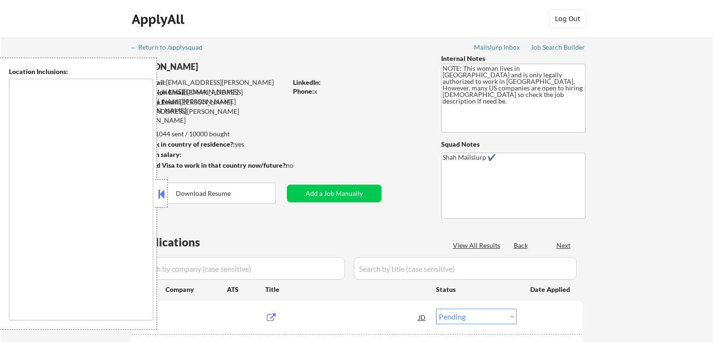
select select ""pending""
type textarea "[GEOGRAPHIC_DATA], [GEOGRAPHIC_DATA] [GEOGRAPHIC_DATA], [GEOGRAPHIC_DATA] [GEOG…"
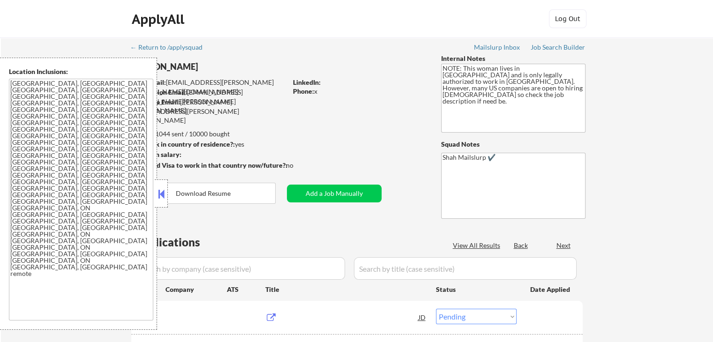
drag, startPoint x: 0, startPoint y: 0, endPoint x: 142, endPoint y: 195, distance: 240.9
click at [159, 195] on button at bounding box center [161, 194] width 10 height 14
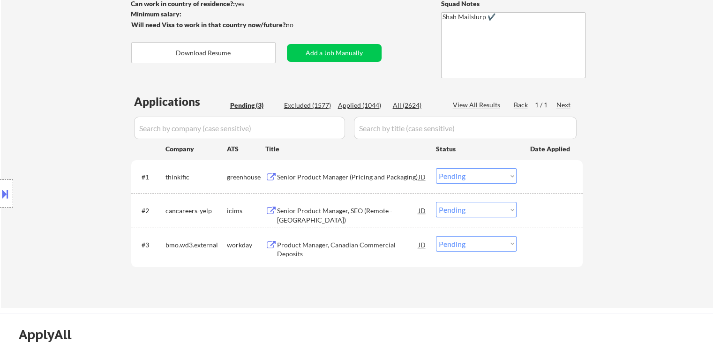
scroll to position [187, 0]
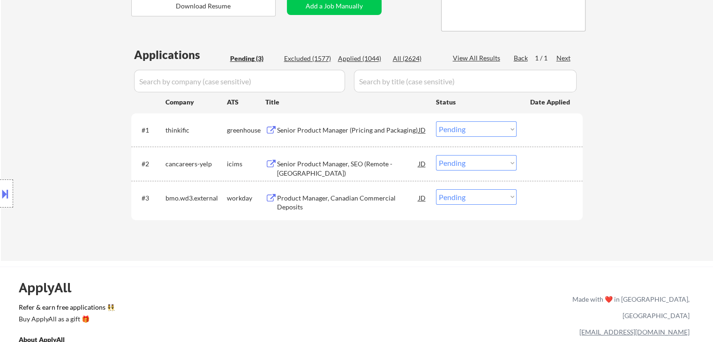
click at [346, 130] on div "Senior Product Manager (Pricing and Packaging)" at bounding box center [348, 130] width 142 height 9
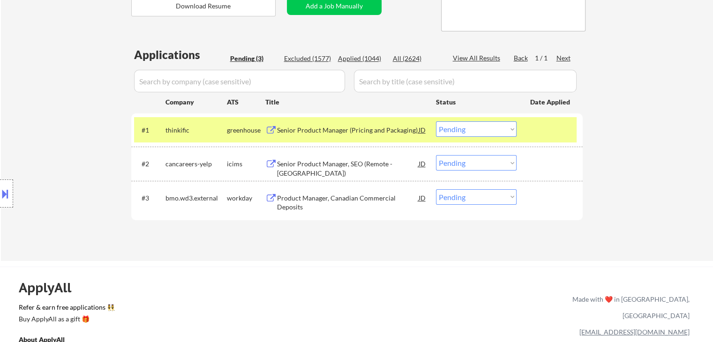
drag, startPoint x: 303, startPoint y: 194, endPoint x: 302, endPoint y: 262, distance: 68.0
click at [303, 194] on div "Product Manager, Canadian Commercial Deposits" at bounding box center [348, 203] width 142 height 18
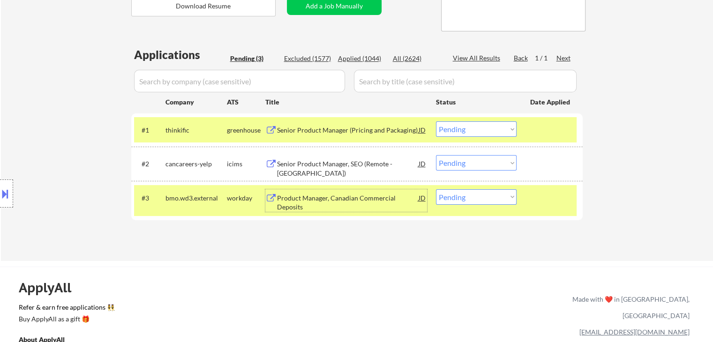
click at [0, 190] on button at bounding box center [5, 193] width 10 height 15
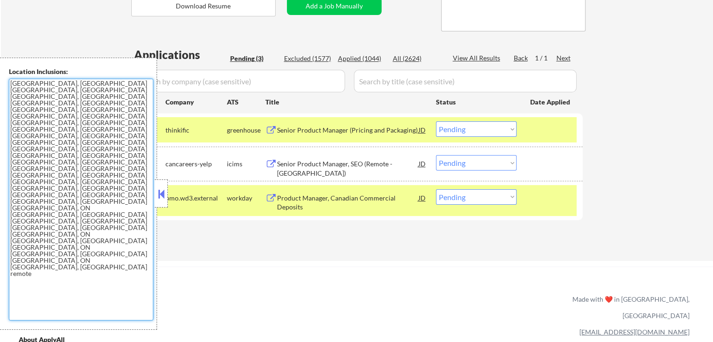
drag, startPoint x: 107, startPoint y: 137, endPoint x: 105, endPoint y: 143, distance: 6.5
click at [107, 137] on textarea "[GEOGRAPHIC_DATA], [GEOGRAPHIC_DATA] [GEOGRAPHIC_DATA], [GEOGRAPHIC_DATA] [GEOG…" at bounding box center [81, 200] width 144 height 242
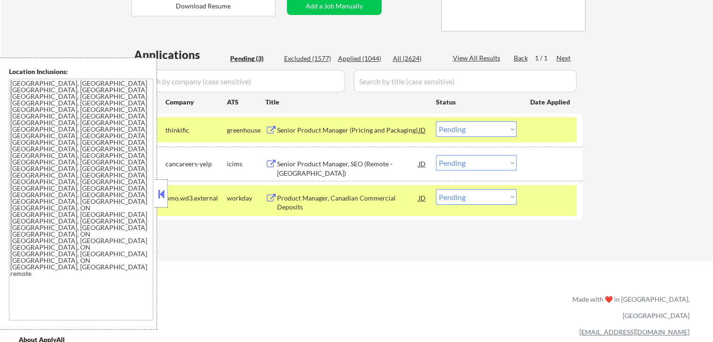
click at [157, 194] on button at bounding box center [161, 194] width 10 height 14
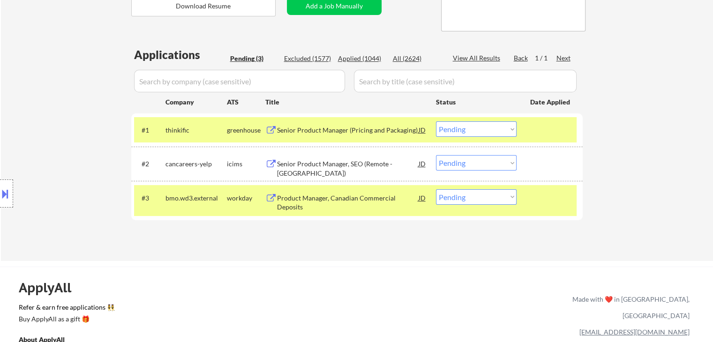
click at [292, 293] on div "ApplyAll Refer & earn free applications 👯‍♀️ Buy ApplyAll as a gift 🎁 About App…" at bounding box center [356, 347] width 713 height 149
click at [485, 198] on select "Choose an option... Pending Applied Excluded (Questions) Excluded (Expired) Exc…" at bounding box center [476, 196] width 81 height 15
click at [240, 276] on div "ApplyAll Refer & earn free applications 👯‍♀️ Buy ApplyAll as a gift 🎁 About App…" at bounding box center [356, 347] width 713 height 149
click at [295, 300] on div "ApplyAll Refer & earn free applications 👯‍♀️ Buy ApplyAll as a gift 🎁 About App…" at bounding box center [356, 347] width 713 height 149
drag, startPoint x: 465, startPoint y: 128, endPoint x: 465, endPoint y: 134, distance: 6.6
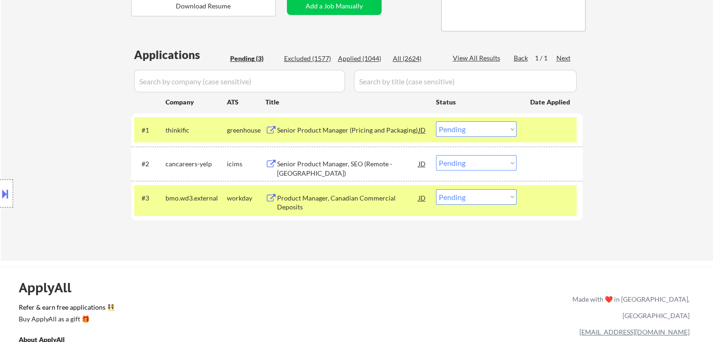
click at [465, 128] on select "Choose an option... Pending Applied Excluded (Questions) Excluded (Expired) Exc…" at bounding box center [476, 128] width 81 height 15
click at [436, 121] on select "Choose an option... Pending Applied Excluded (Questions) Excluded (Expired) Exc…" at bounding box center [476, 128] width 81 height 15
click at [62, 196] on div "Location Inclusions: [GEOGRAPHIC_DATA], [GEOGRAPHIC_DATA] [GEOGRAPHIC_DATA], [G…" at bounding box center [84, 194] width 168 height 272
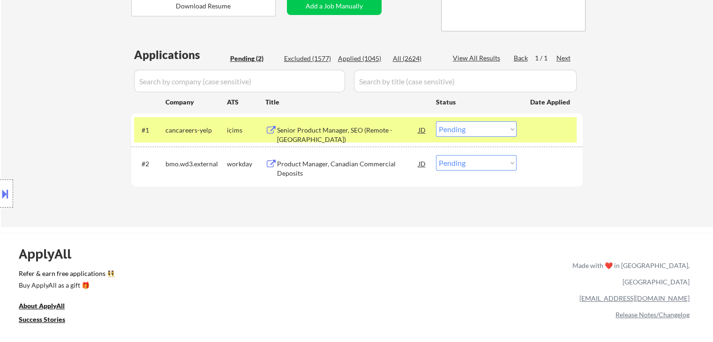
click at [49, 126] on div "Location Inclusions: [GEOGRAPHIC_DATA], [GEOGRAPHIC_DATA] [GEOGRAPHIC_DATA], [G…" at bounding box center [84, 194] width 168 height 272
click at [69, 119] on div "Location Inclusions: [GEOGRAPHIC_DATA], [GEOGRAPHIC_DATA] [GEOGRAPHIC_DATA], [G…" at bounding box center [84, 194] width 168 height 272
click at [79, 127] on div "Location Inclusions: [GEOGRAPHIC_DATA], [GEOGRAPHIC_DATA] [GEOGRAPHIC_DATA], [G…" at bounding box center [84, 194] width 168 height 272
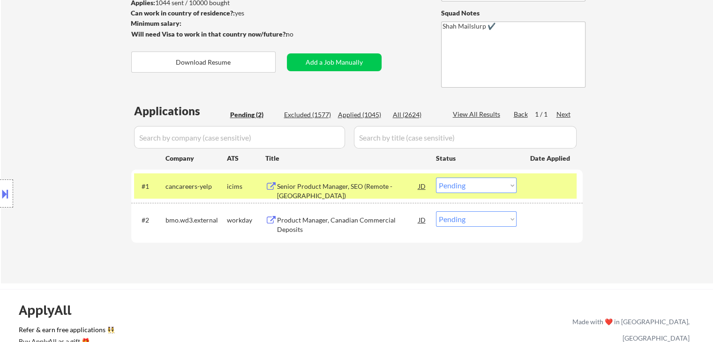
scroll to position [94, 0]
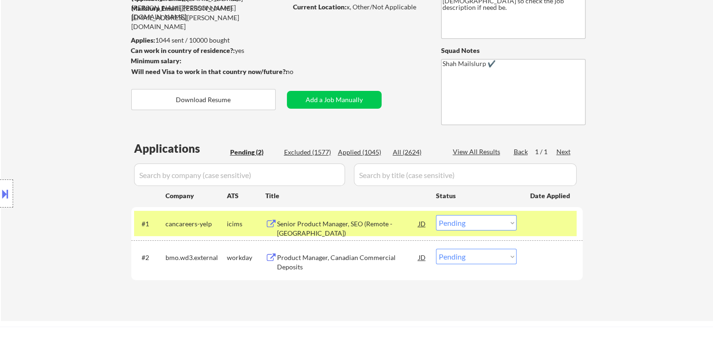
click at [87, 119] on div "Location Inclusions: [GEOGRAPHIC_DATA], [GEOGRAPHIC_DATA] [GEOGRAPHIC_DATA], [G…" at bounding box center [84, 194] width 168 height 272
click at [79, 157] on div "Location Inclusions: [GEOGRAPHIC_DATA], [GEOGRAPHIC_DATA] [GEOGRAPHIC_DATA], [G…" at bounding box center [84, 194] width 168 height 272
click at [77, 155] on div "Location Inclusions: [GEOGRAPHIC_DATA], [GEOGRAPHIC_DATA] [GEOGRAPHIC_DATA], [G…" at bounding box center [84, 194] width 168 height 272
click at [75, 154] on div "Location Inclusions: [GEOGRAPHIC_DATA], [GEOGRAPHIC_DATA] [GEOGRAPHIC_DATA], [G…" at bounding box center [84, 194] width 168 height 272
click at [80, 131] on div "Location Inclusions: [GEOGRAPHIC_DATA], [GEOGRAPHIC_DATA] [GEOGRAPHIC_DATA], [G…" at bounding box center [84, 194] width 168 height 272
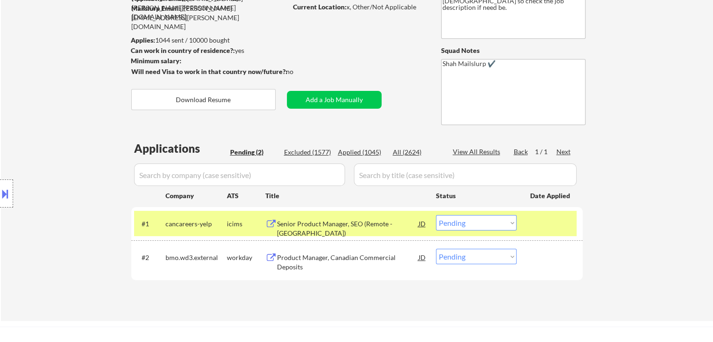
click at [80, 131] on div "Location Inclusions: [GEOGRAPHIC_DATA], [GEOGRAPHIC_DATA] [GEOGRAPHIC_DATA], [G…" at bounding box center [84, 194] width 168 height 272
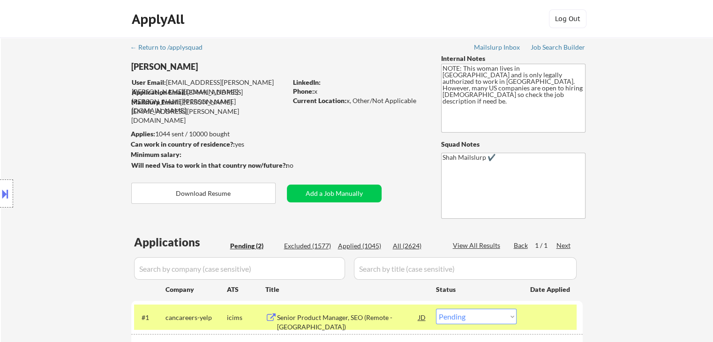
click at [80, 132] on div "Location Inclusions: [GEOGRAPHIC_DATA], [GEOGRAPHIC_DATA] [GEOGRAPHIC_DATA], [G…" at bounding box center [84, 194] width 168 height 272
click at [84, 122] on div "Location Inclusions: [GEOGRAPHIC_DATA], [GEOGRAPHIC_DATA] [GEOGRAPHIC_DATA], [G…" at bounding box center [84, 194] width 168 height 272
click at [79, 132] on div "Location Inclusions: [GEOGRAPHIC_DATA], [GEOGRAPHIC_DATA] [GEOGRAPHIC_DATA], [G…" at bounding box center [84, 194] width 168 height 272
click at [77, 132] on div "Location Inclusions: [GEOGRAPHIC_DATA], [GEOGRAPHIC_DATA] [GEOGRAPHIC_DATA], [G…" at bounding box center [84, 194] width 168 height 272
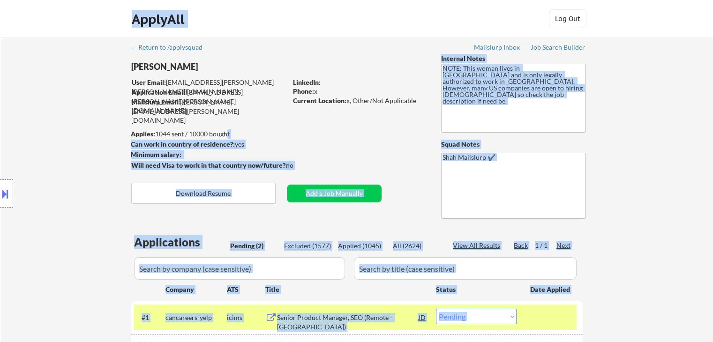
drag, startPoint x: 127, startPoint y: 130, endPoint x: 224, endPoint y: 132, distance: 97.5
click at [224, 132] on body "← Return to /applysquad Mailslurp Inbox Job Search Builder Joan Walters User Em…" at bounding box center [356, 171] width 713 height 342
click at [232, 131] on div "Applies: 1044 sent / 10000 bought" at bounding box center [209, 133] width 156 height 9
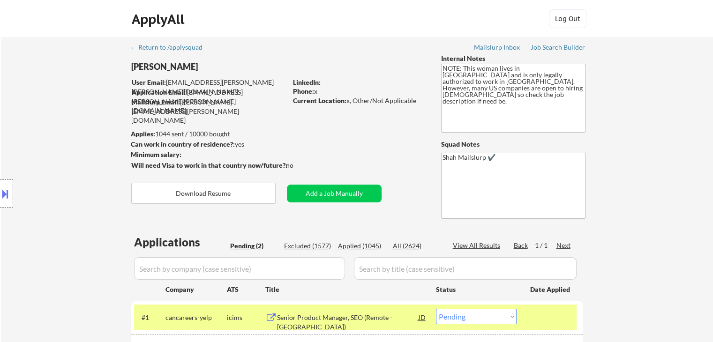
click at [331, 135] on div "← Return to /applysquad Mailslurp Inbox Job Search Builder Joan Walters User Em…" at bounding box center [357, 222] width 468 height 370
click at [333, 130] on div "← Return to /applysquad Mailslurp Inbox Job Search Builder Joan Walters User Em…" at bounding box center [357, 222] width 468 height 370
click at [51, 83] on div "Location Inclusions: [GEOGRAPHIC_DATA], [GEOGRAPHIC_DATA] [GEOGRAPHIC_DATA], [G…" at bounding box center [84, 194] width 168 height 272
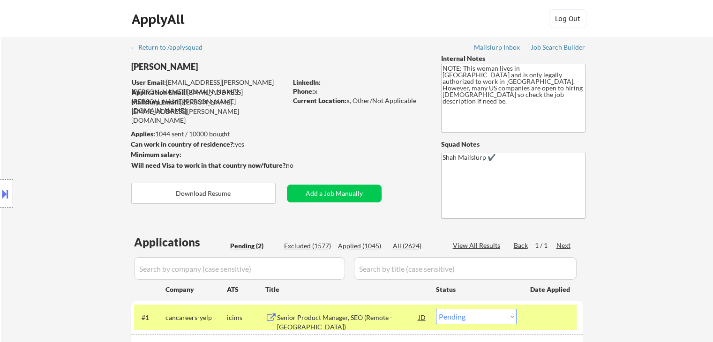
click at [62, 92] on div "Location Inclusions: [GEOGRAPHIC_DATA], [GEOGRAPHIC_DATA] [GEOGRAPHIC_DATA], [G…" at bounding box center [84, 194] width 168 height 272
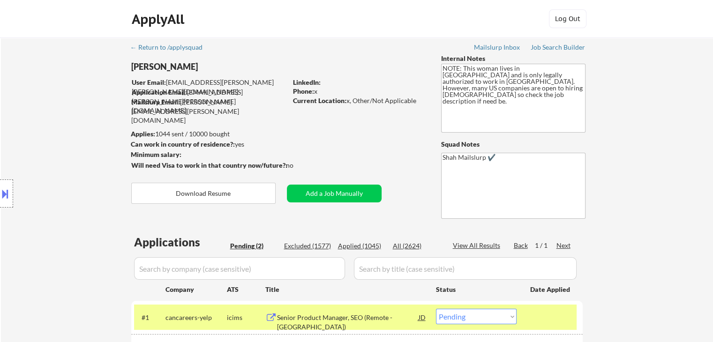
click at [62, 92] on div "Location Inclusions: [GEOGRAPHIC_DATA], [GEOGRAPHIC_DATA] [GEOGRAPHIC_DATA], [G…" at bounding box center [84, 194] width 168 height 272
click at [58, 78] on div "Location Inclusions: [GEOGRAPHIC_DATA], [GEOGRAPHIC_DATA] [GEOGRAPHIC_DATA], [G…" at bounding box center [84, 194] width 168 height 272
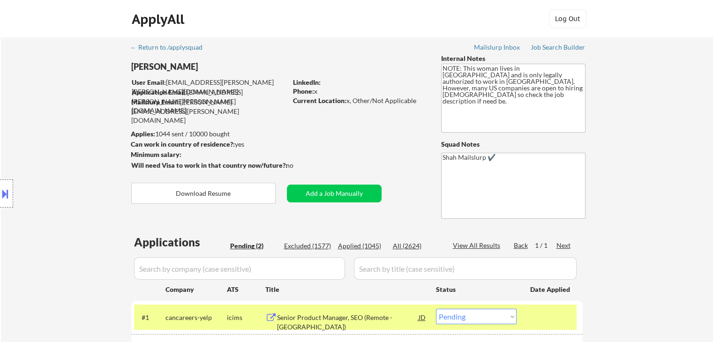
click at [60, 79] on div "Location Inclusions: [GEOGRAPHIC_DATA], [GEOGRAPHIC_DATA] [GEOGRAPHIC_DATA], [G…" at bounding box center [84, 194] width 168 height 272
click at [67, 98] on div "Location Inclusions: [GEOGRAPHIC_DATA], [GEOGRAPHIC_DATA] [GEOGRAPHIC_DATA], [G…" at bounding box center [84, 194] width 168 height 272
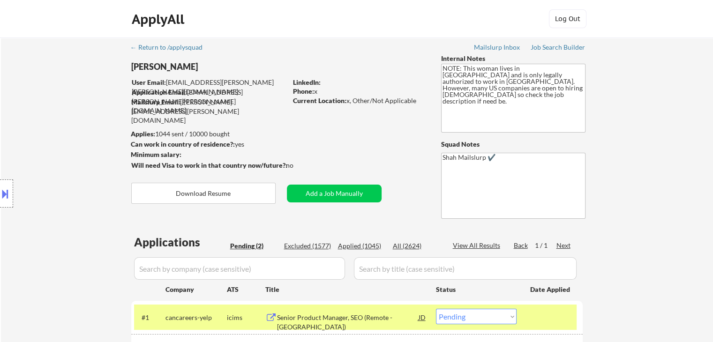
click at [75, 90] on div "Location Inclusions: [GEOGRAPHIC_DATA], [GEOGRAPHIC_DATA] [GEOGRAPHIC_DATA], [G…" at bounding box center [84, 194] width 168 height 272
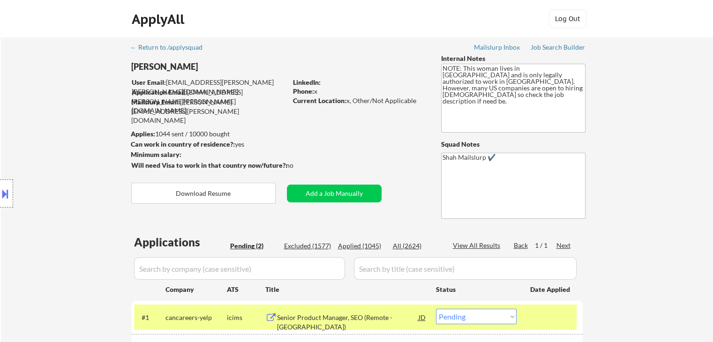
click at [75, 90] on div "Location Inclusions: [GEOGRAPHIC_DATA], [GEOGRAPHIC_DATA] [GEOGRAPHIC_DATA], [G…" at bounding box center [84, 194] width 168 height 272
click at [345, 150] on div "← Return to /applysquad Mailslurp Inbox Job Search Builder Joan Walters User Em…" at bounding box center [357, 222] width 468 height 370
drag, startPoint x: 419, startPoint y: 97, endPoint x: 353, endPoint y: 104, distance: 66.8
click at [350, 99] on div "Current Location: x, Other/Not Applicable" at bounding box center [359, 100] width 133 height 9
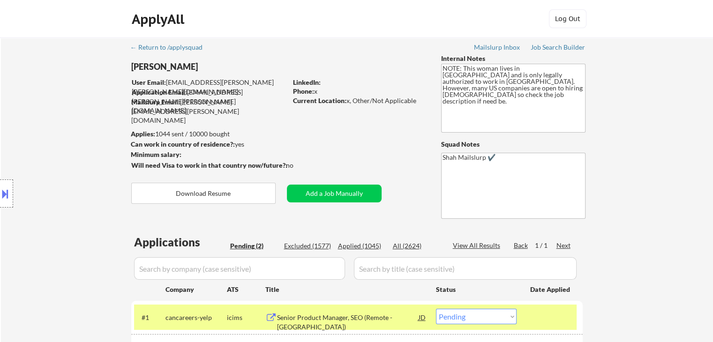
click at [371, 115] on div "← Return to /applysquad Mailslurp Inbox Job Search Builder Joan Walters User Em…" at bounding box center [357, 222] width 468 height 370
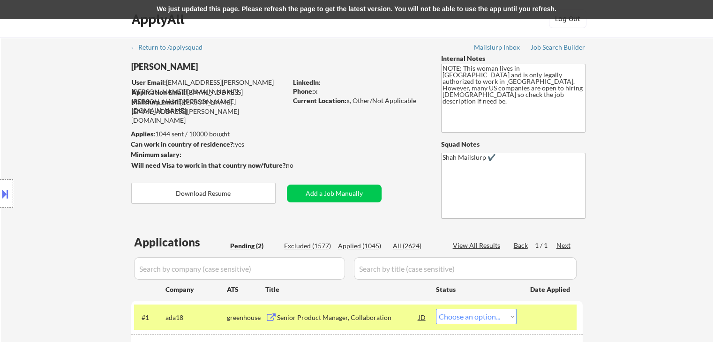
select select ""pending""
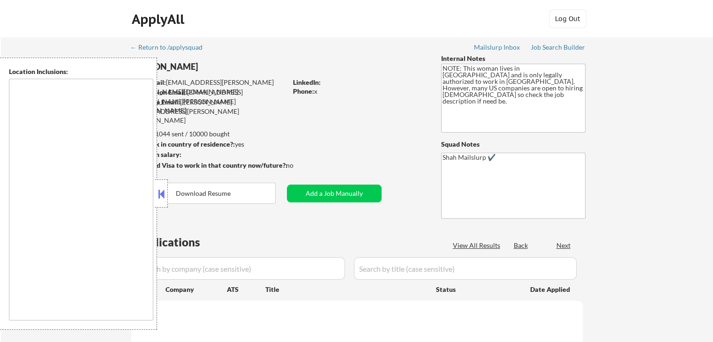
type textarea "[GEOGRAPHIC_DATA], [GEOGRAPHIC_DATA] [GEOGRAPHIC_DATA], [GEOGRAPHIC_DATA] [GEOG…"
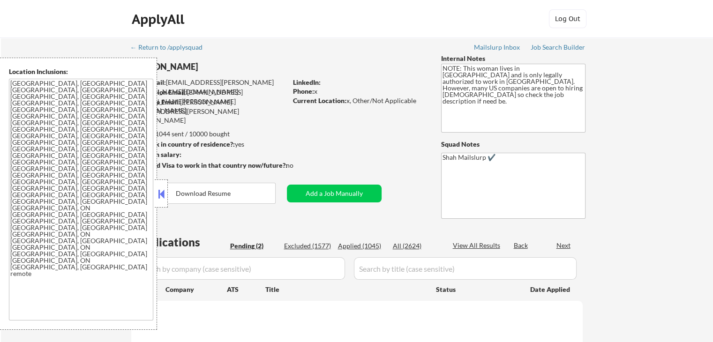
select select ""pending""
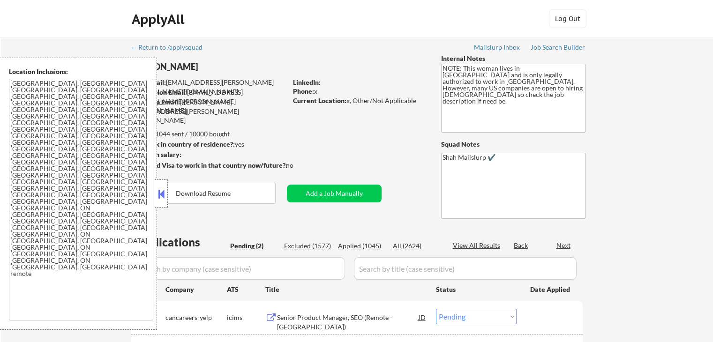
click at [163, 197] on button at bounding box center [161, 194] width 10 height 14
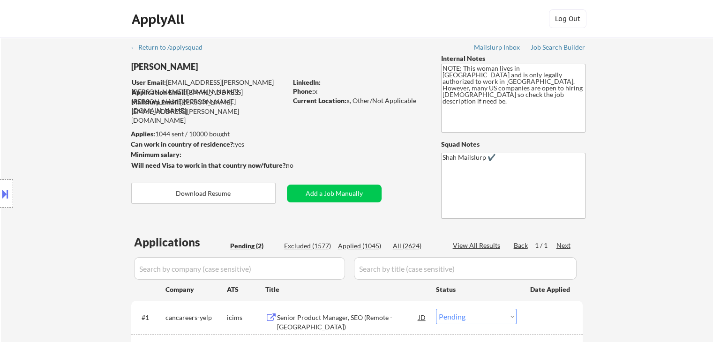
click at [114, 147] on div "Location Inclusions: [GEOGRAPHIC_DATA], [GEOGRAPHIC_DATA] [GEOGRAPHIC_DATA], [G…" at bounding box center [84, 194] width 168 height 272
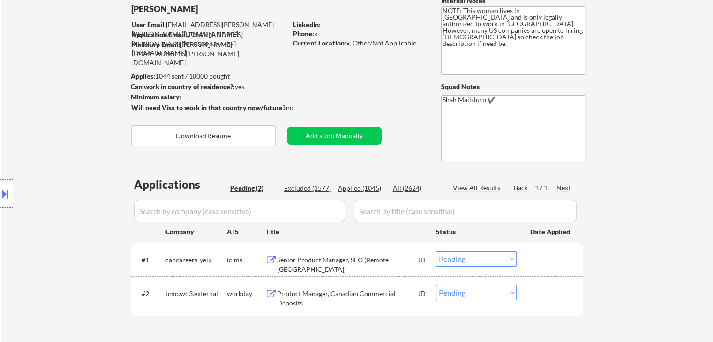
scroll to position [187, 0]
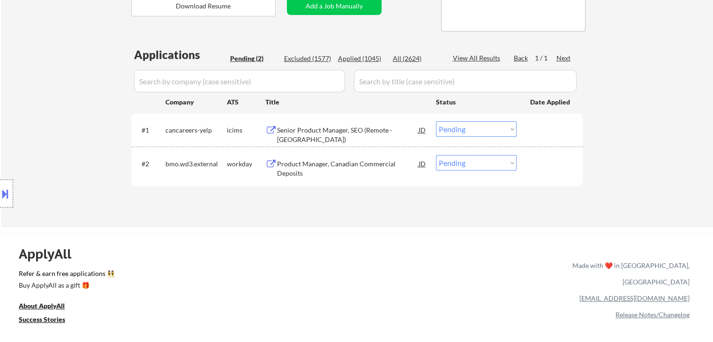
click at [111, 94] on div "Location Inclusions: [GEOGRAPHIC_DATA], [GEOGRAPHIC_DATA] [GEOGRAPHIC_DATA], [G…" at bounding box center [84, 194] width 168 height 272
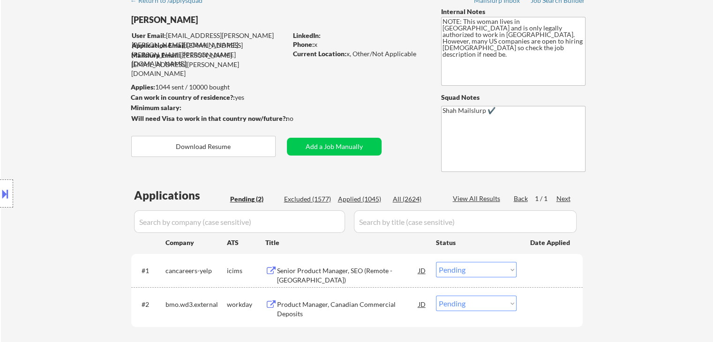
click at [64, 140] on div "Location Inclusions: [GEOGRAPHIC_DATA], [GEOGRAPHIC_DATA] [GEOGRAPHIC_DATA], [G…" at bounding box center [84, 194] width 168 height 272
click at [639, 137] on div "← Return to /applysquad Mailslurp Inbox Job Search Builder [PERSON_NAME] User E…" at bounding box center [357, 179] width 712 height 377
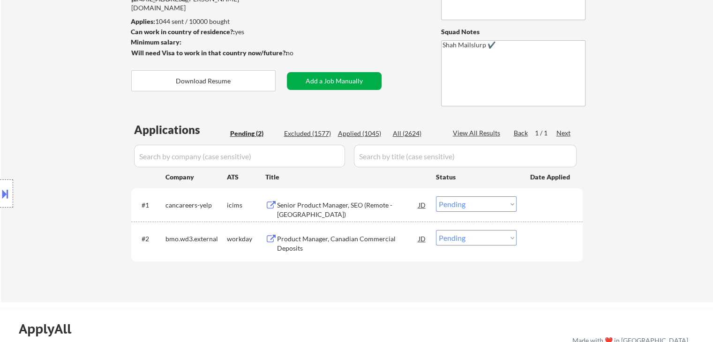
scroll to position [141, 0]
